Goal: Find specific page/section

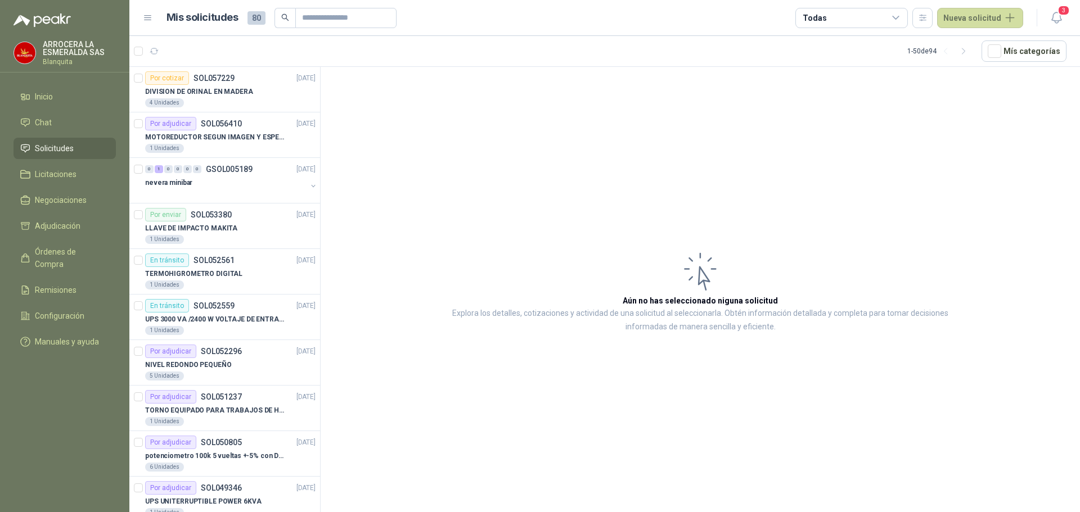
click at [60, 145] on span "Solicitudes" at bounding box center [54, 148] width 39 height 12
click at [229, 98] on div "DIVISION DE ORINAL EN MADERA" at bounding box center [230, 91] width 170 height 13
